Goal: Find specific page/section: Find specific page/section

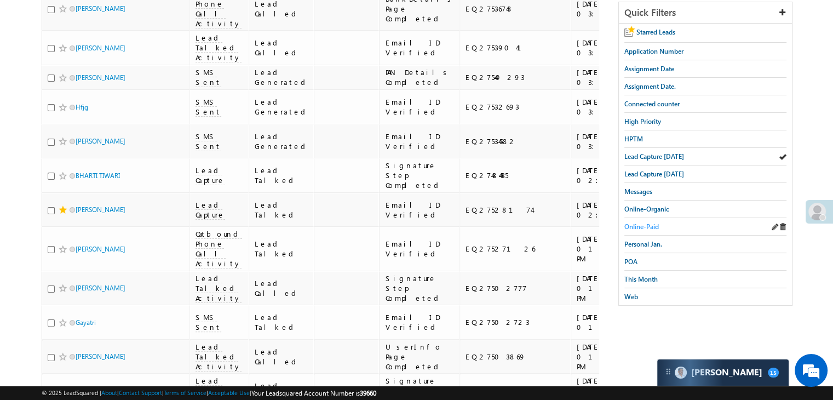
scroll to position [274, 0]
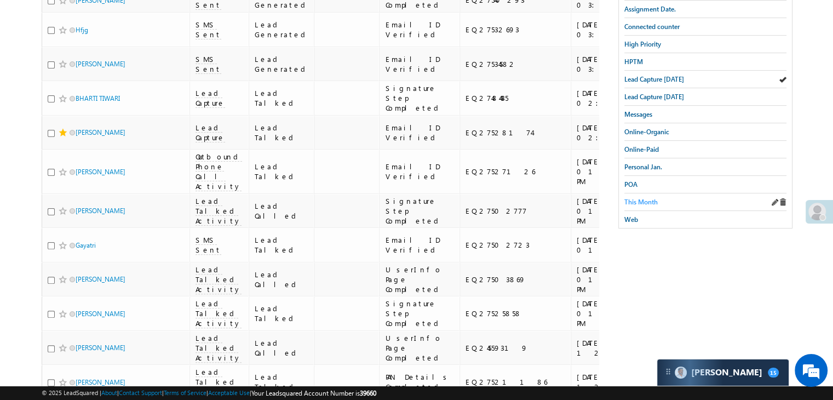
click at [642, 200] on span "This Month" at bounding box center [640, 202] width 33 height 8
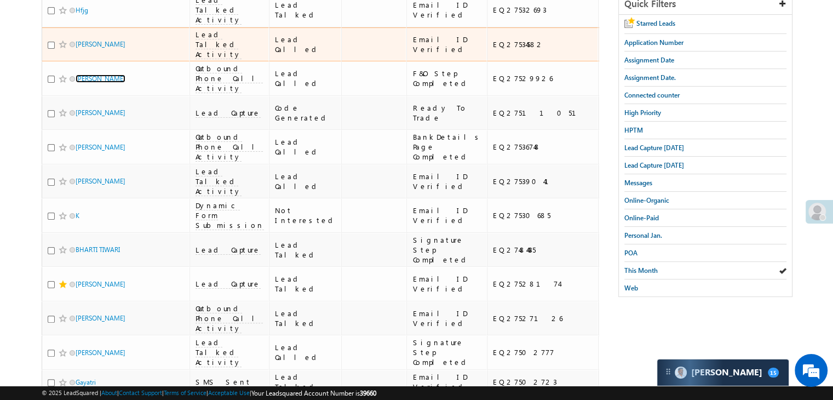
scroll to position [98, 0]
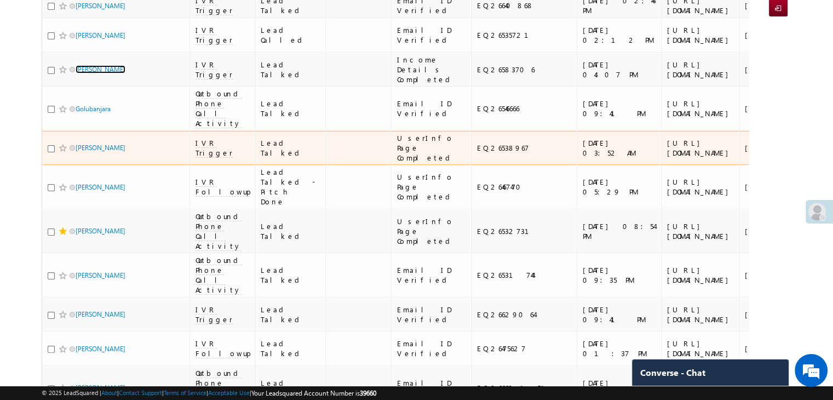
scroll to position [329, 0]
